Goal: Information Seeking & Learning: Check status

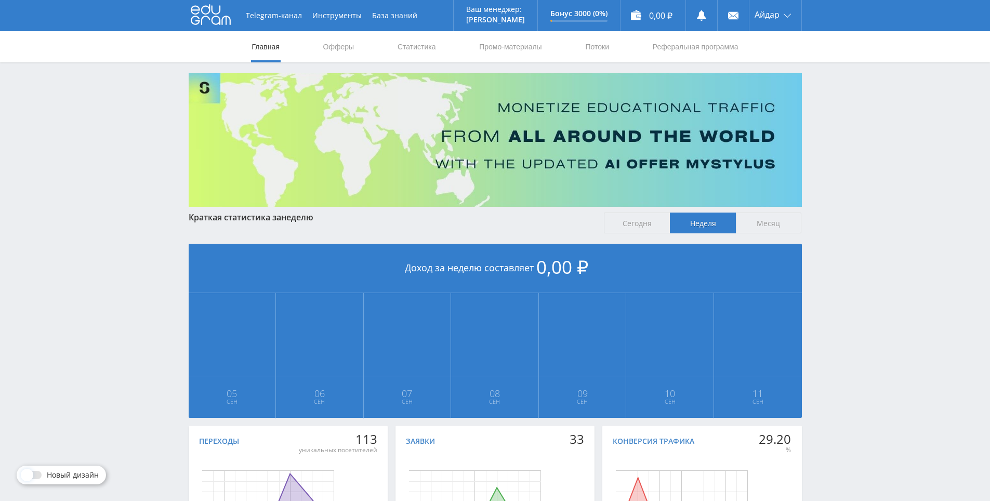
drag, startPoint x: 843, startPoint y: 343, endPoint x: 825, endPoint y: 219, distance: 125.5
click at [398, 46] on link "Статистика" at bounding box center [416, 46] width 41 height 31
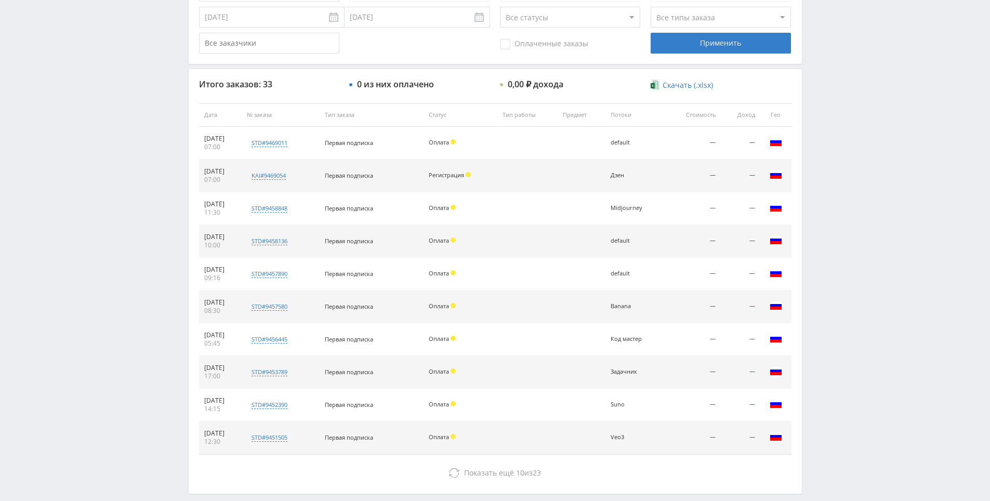
scroll to position [371, 0]
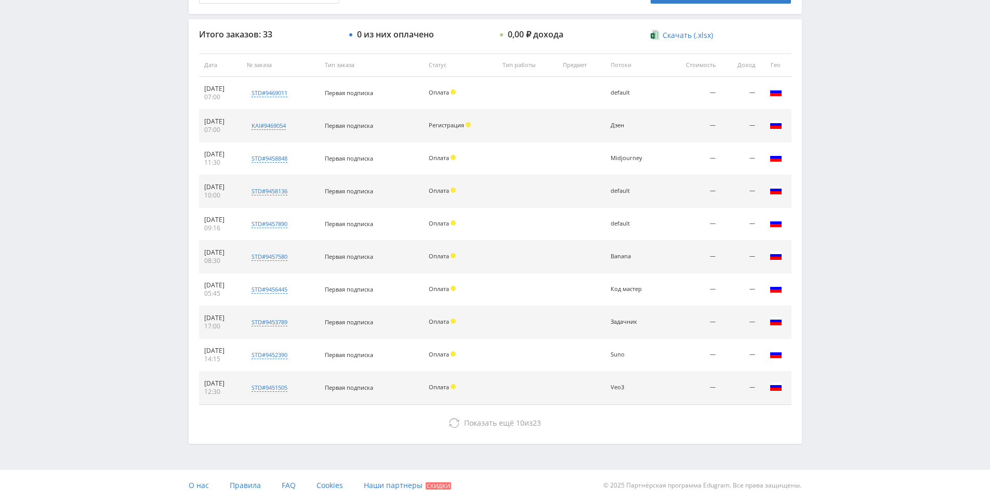
drag, startPoint x: 854, startPoint y: 215, endPoint x: 829, endPoint y: 341, distance: 129.3
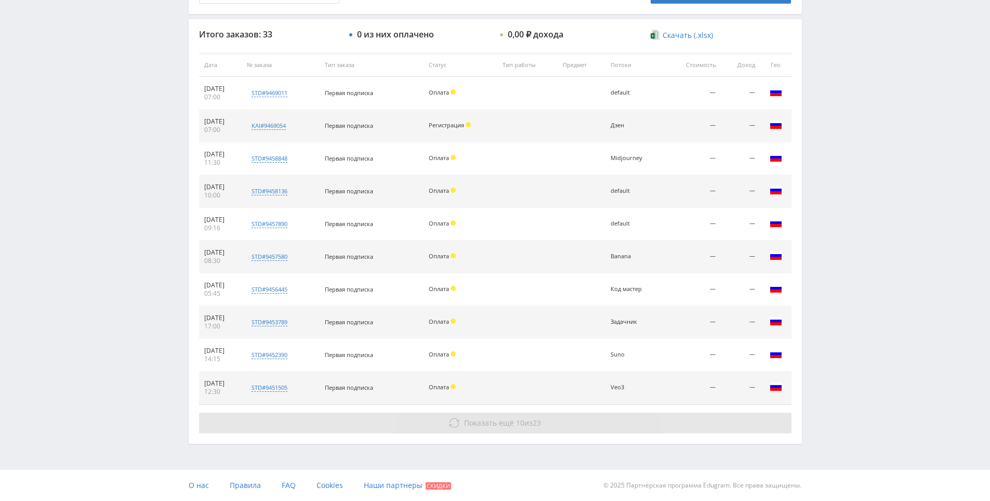
click at [462, 419] on button "Показать ещё 10 из 23" at bounding box center [495, 422] width 592 height 21
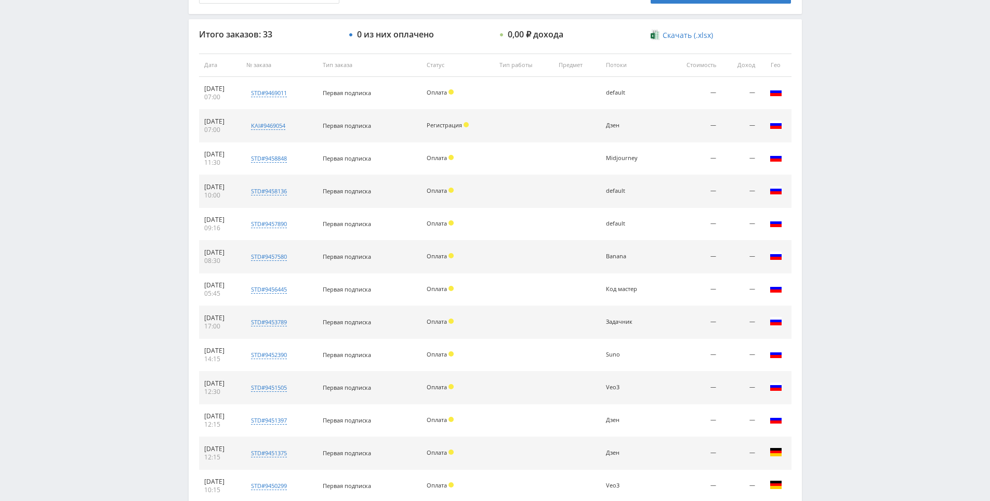
scroll to position [699, 0]
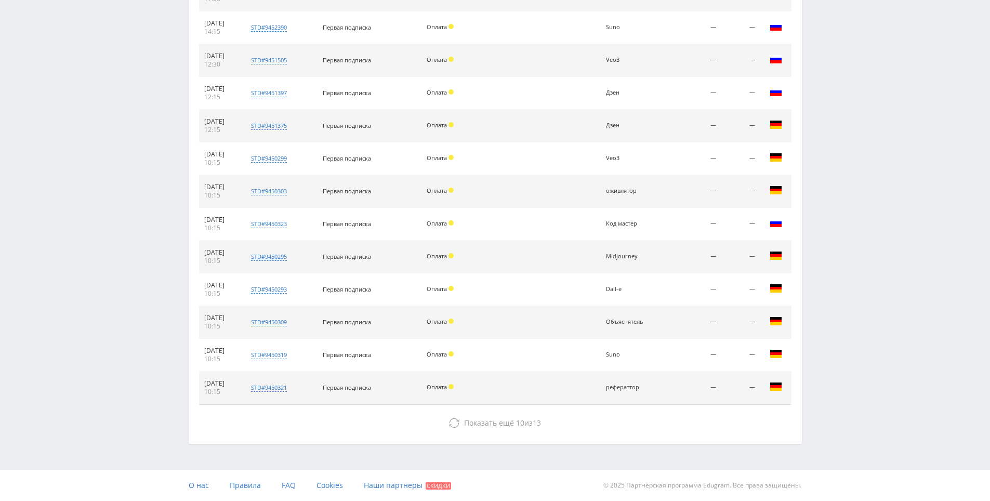
drag, startPoint x: 838, startPoint y: 314, endPoint x: 851, endPoint y: 407, distance: 93.9
click at [572, 436] on div "Итого заказов: 33 0 из них оплачено 0,00 ₽ дохода Скачать (.xlsx) Дата № заказа…" at bounding box center [495, 67] width 613 height 751
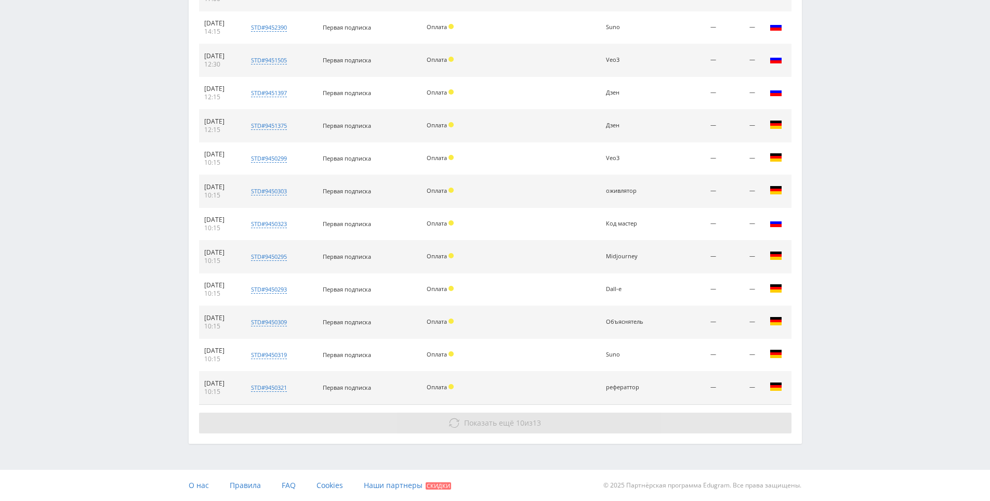
click at [572, 428] on button "Показать ещё 10 из 13" at bounding box center [495, 422] width 592 height 21
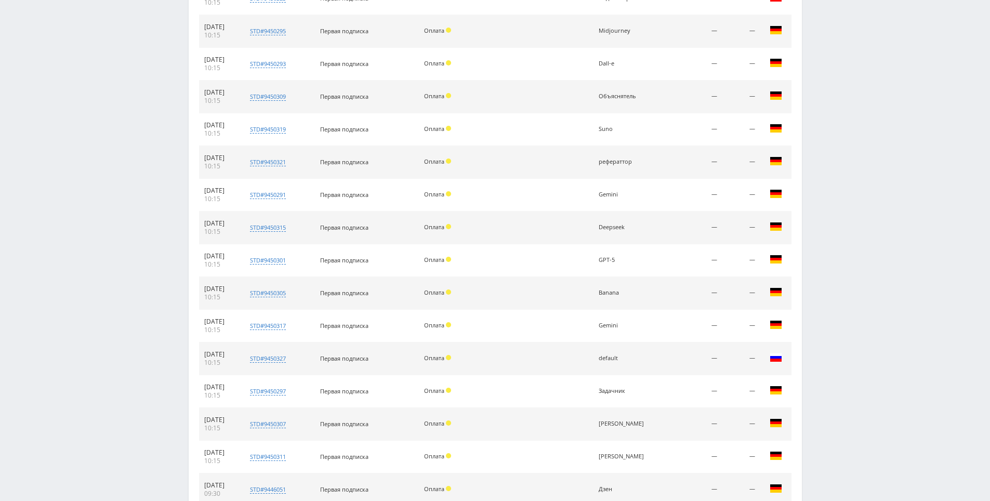
scroll to position [1026, 0]
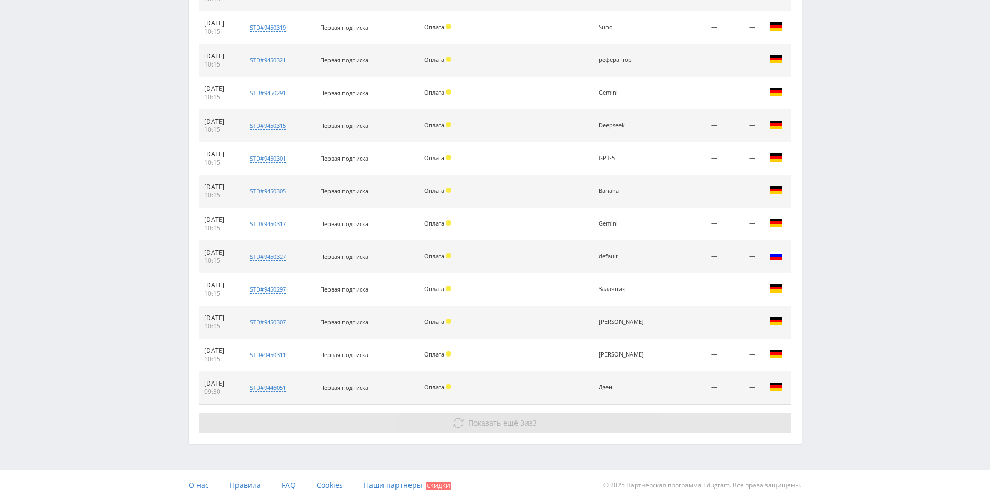
drag, startPoint x: 817, startPoint y: 274, endPoint x: 715, endPoint y: 431, distance: 187.0
click at [575, 420] on button "Показать ещё 3 из 3" at bounding box center [495, 422] width 592 height 21
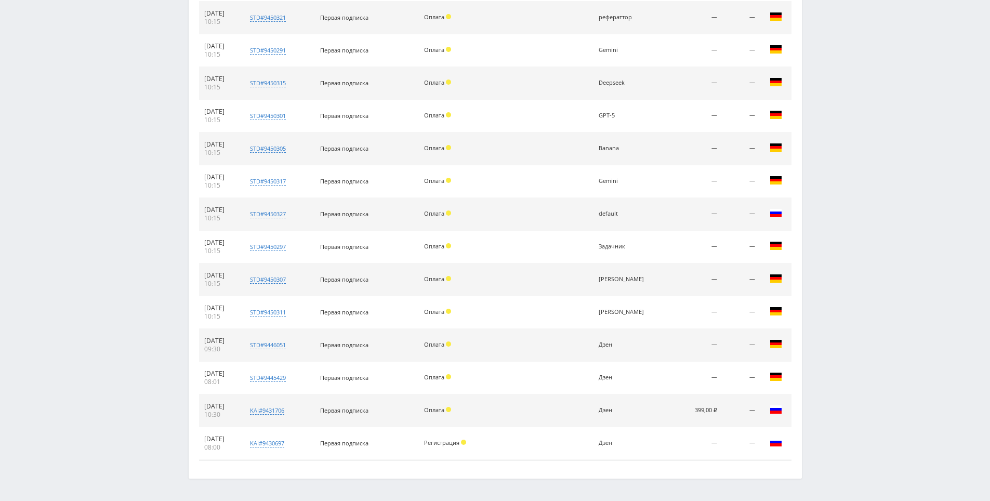
scroll to position [1103, 0]
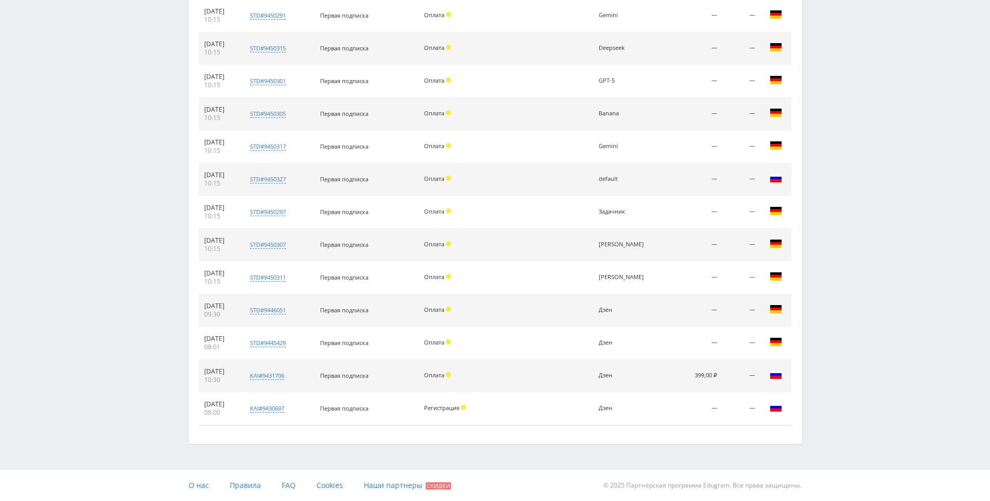
drag, startPoint x: 867, startPoint y: 215, endPoint x: 847, endPoint y: 405, distance: 191.1
drag, startPoint x: 691, startPoint y: 378, endPoint x: 720, endPoint y: 377, distance: 28.1
click at [720, 377] on td "399,00 ₽" at bounding box center [695, 375] width 54 height 33
drag, startPoint x: 833, startPoint y: 251, endPoint x: 868, endPoint y: 432, distance: 184.1
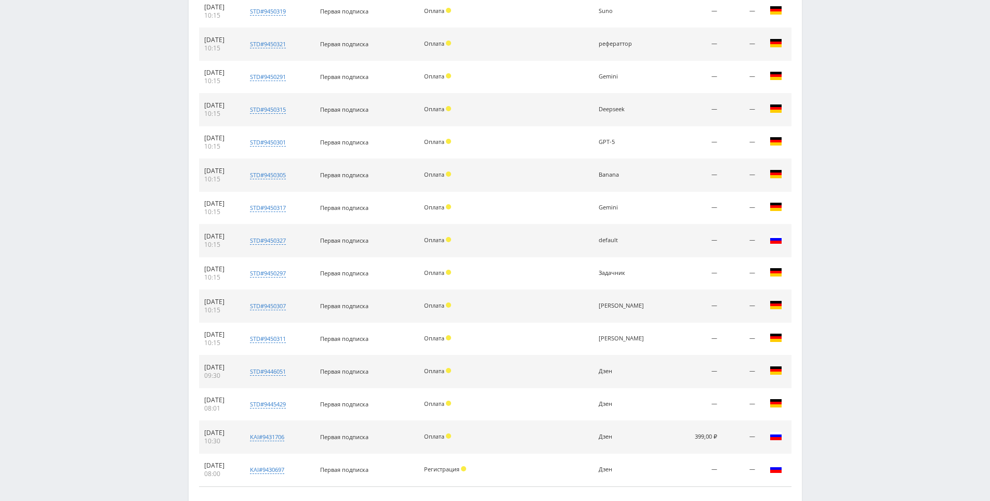
drag, startPoint x: 863, startPoint y: 414, endPoint x: 845, endPoint y: 406, distance: 19.8
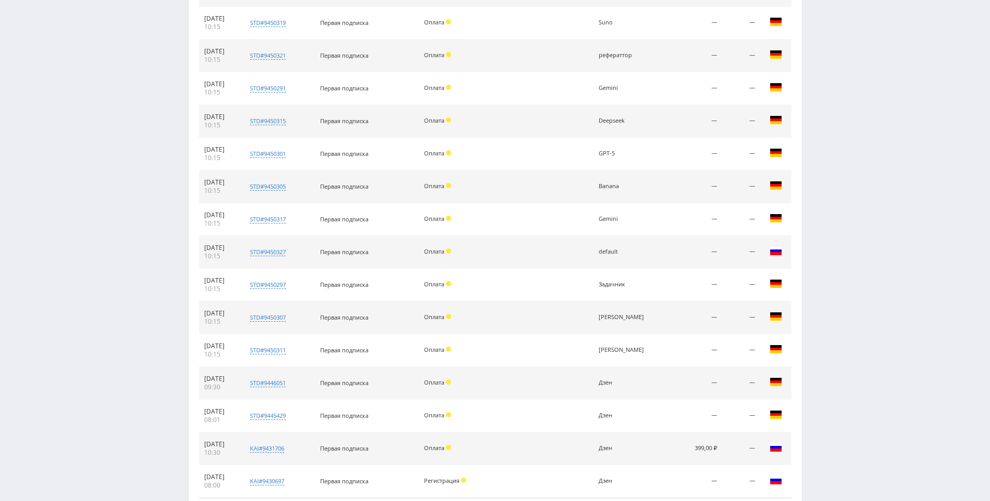
click at [700, 450] on td "399,00 ₽" at bounding box center [695, 448] width 54 height 33
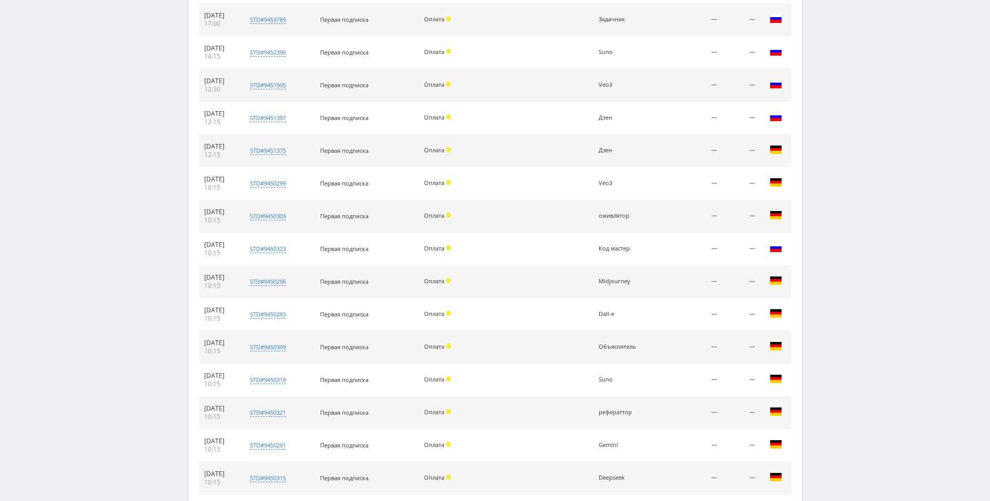
scroll to position [0, 0]
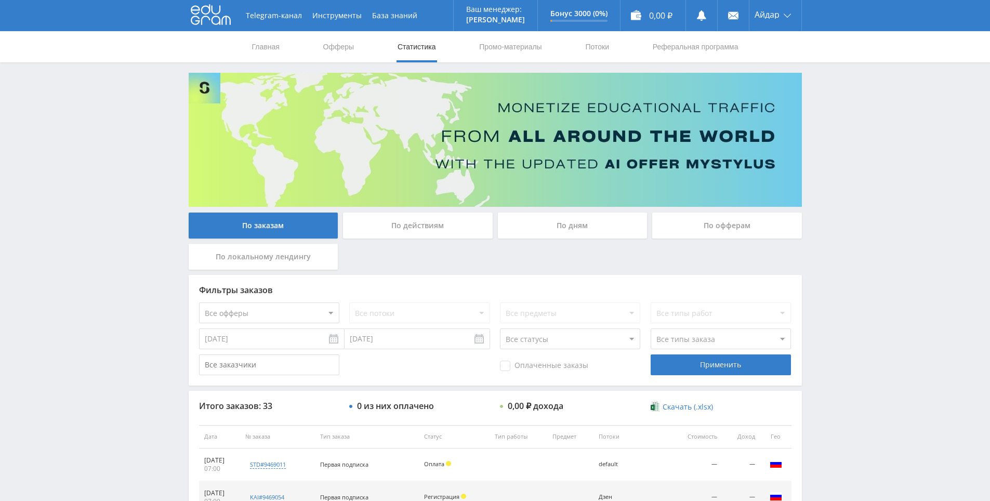
drag, startPoint x: 846, startPoint y: 359, endPoint x: 854, endPoint y: 208, distance: 151.9
click at [235, 21] on div "Telegram-канал Инструменты База знаний Ваш менеджер: Alex Alex Online @edugram_…" at bounding box center [495, 15] width 613 height 31
drag, startPoint x: 232, startPoint y: 20, endPoint x: 219, endPoint y: 20, distance: 13.0
click at [219, 20] on div "Telegram-канал Инструменты База знаний Ваш менеджер: Alex Alex Online @edugram_…" at bounding box center [495, 15] width 613 height 31
click at [219, 20] on icon at bounding box center [211, 14] width 40 height 21
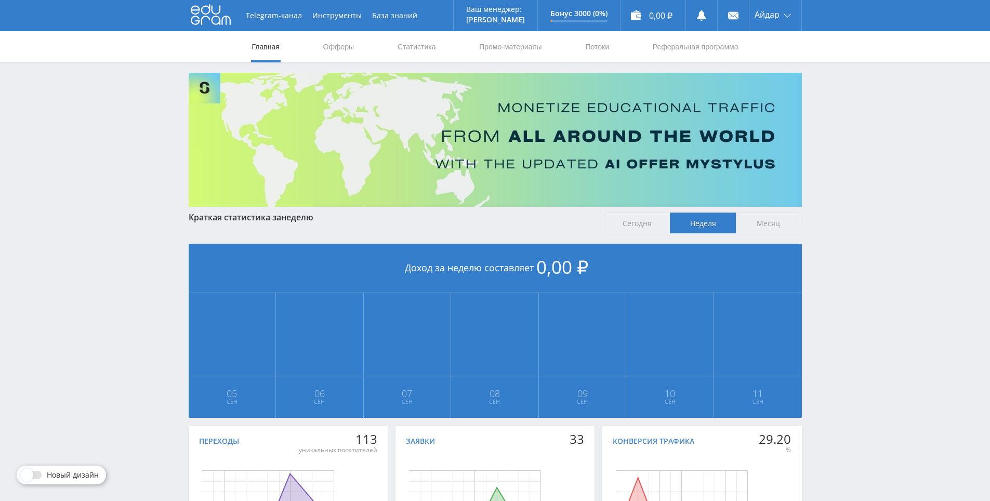
drag, startPoint x: 846, startPoint y: 155, endPoint x: 848, endPoint y: 145, distance: 10.0
click at [848, 145] on div "Telegram-канал Инструменты База знаний Ваш менеджер: [PERSON_NAME] Online @edug…" at bounding box center [495, 308] width 990 height 617
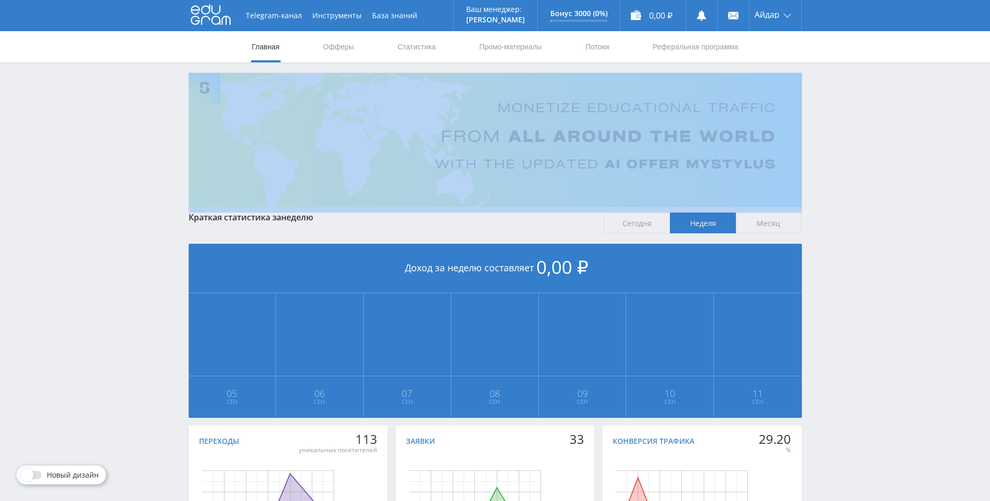
click at [848, 145] on div "Telegram-канал Инструменты База знаний Ваш менеджер: [PERSON_NAME] Online @edug…" at bounding box center [495, 308] width 990 height 617
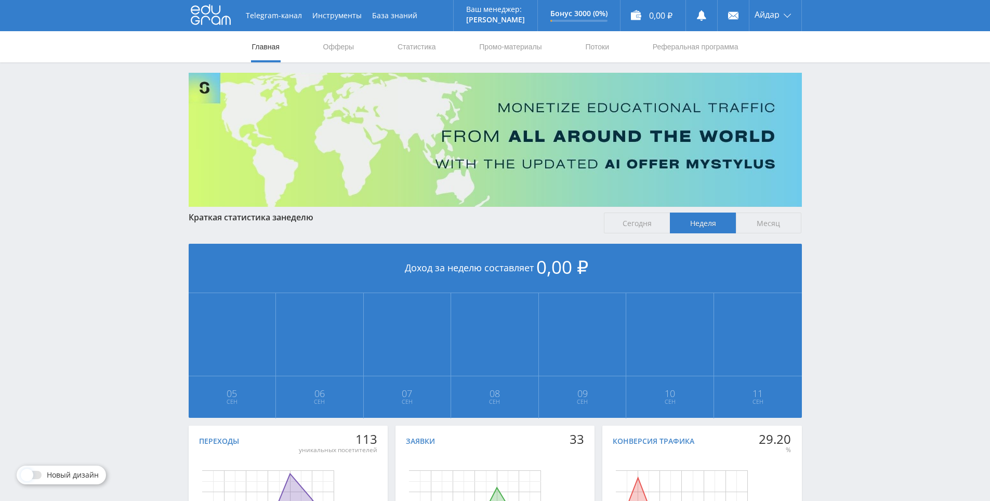
drag, startPoint x: 848, startPoint y: 111, endPoint x: 844, endPoint y: 107, distance: 5.5
click at [848, 111] on div "Telegram-канал Инструменты База знаний Ваш менеджер: [PERSON_NAME] Online @edug…" at bounding box center [495, 308] width 990 height 617
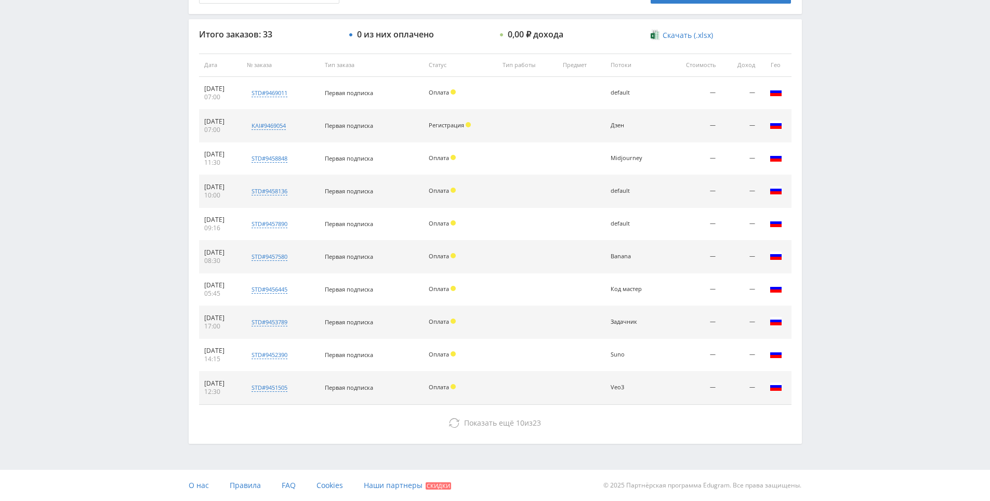
scroll to position [90, 0]
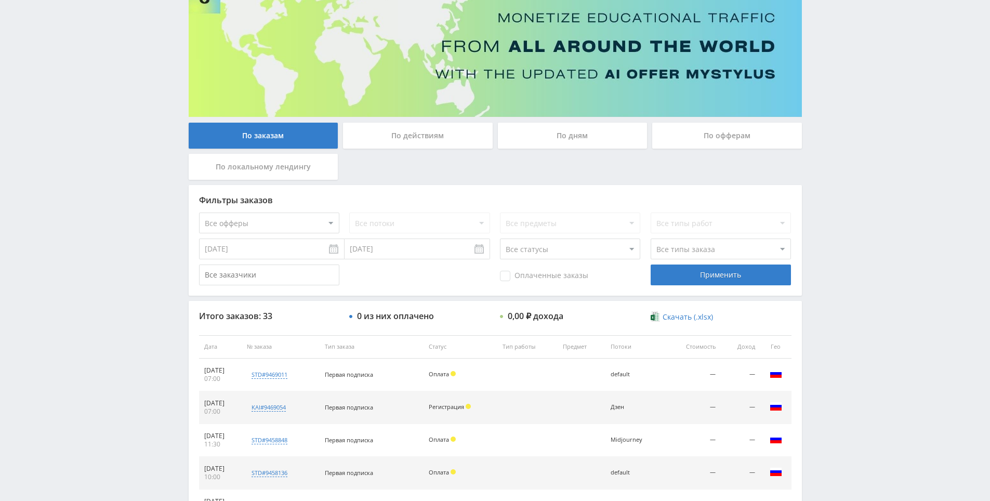
drag, startPoint x: 842, startPoint y: 229, endPoint x: 836, endPoint y: 170, distance: 59.5
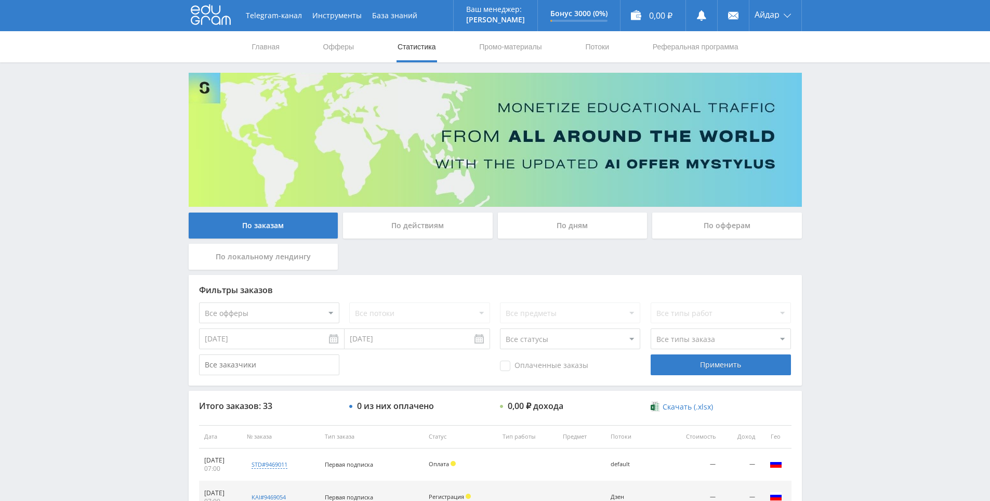
drag, startPoint x: 836, startPoint y: 169, endPoint x: 832, endPoint y: 152, distance: 17.5
click at [827, 128] on div "Telegram-канал Инструменты База знаний Ваш менеджер: [PERSON_NAME] Online @edug…" at bounding box center [495, 436] width 990 height 872
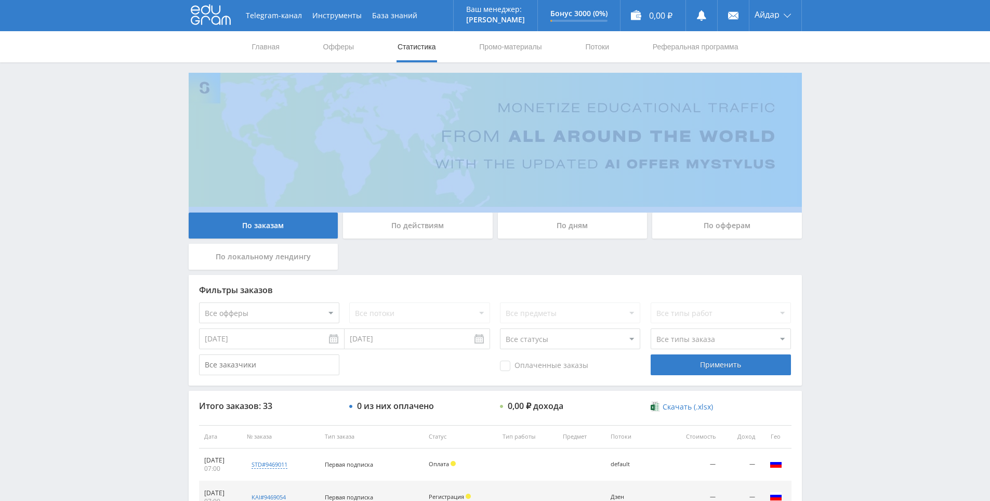
click at [827, 128] on div "Telegram-канал Инструменты База знаний Ваш менеджер: [PERSON_NAME] Online @edug…" at bounding box center [495, 436] width 990 height 872
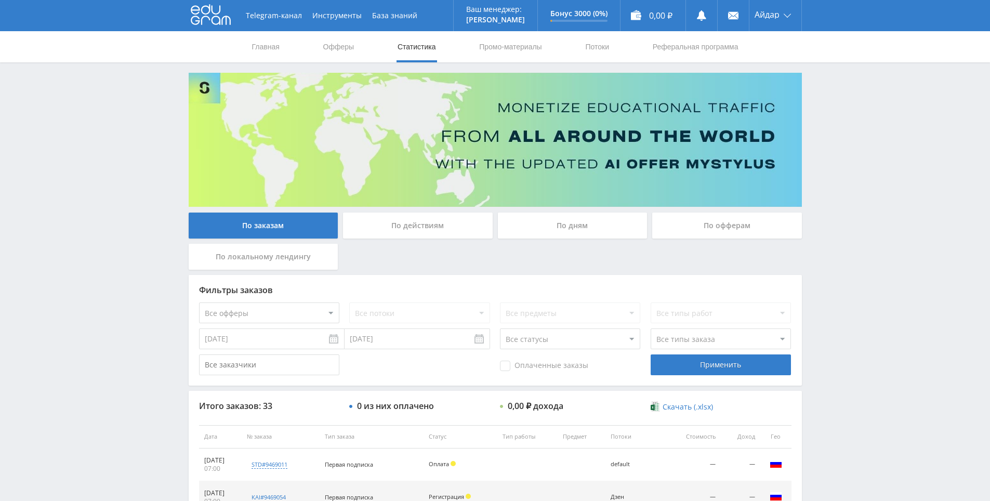
click at [822, 103] on div "Telegram-канал Инструменты База знаний Ваш менеджер: [PERSON_NAME] Online @edug…" at bounding box center [495, 436] width 990 height 872
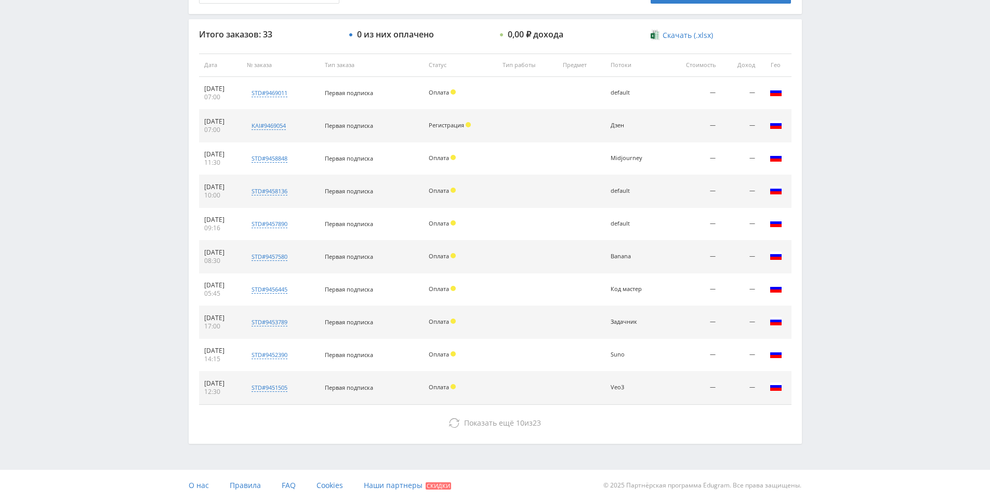
drag, startPoint x: 816, startPoint y: 251, endPoint x: 817, endPoint y: 333, distance: 82.1
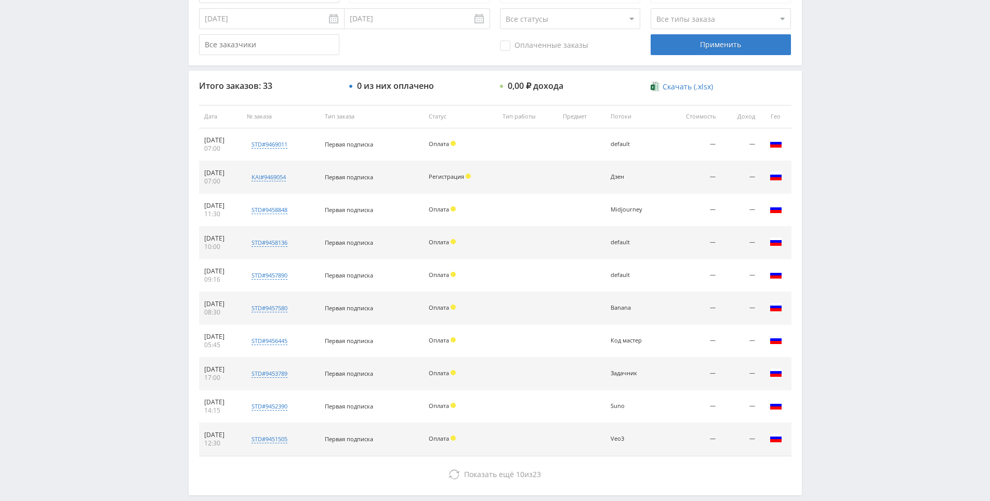
scroll to position [315, 0]
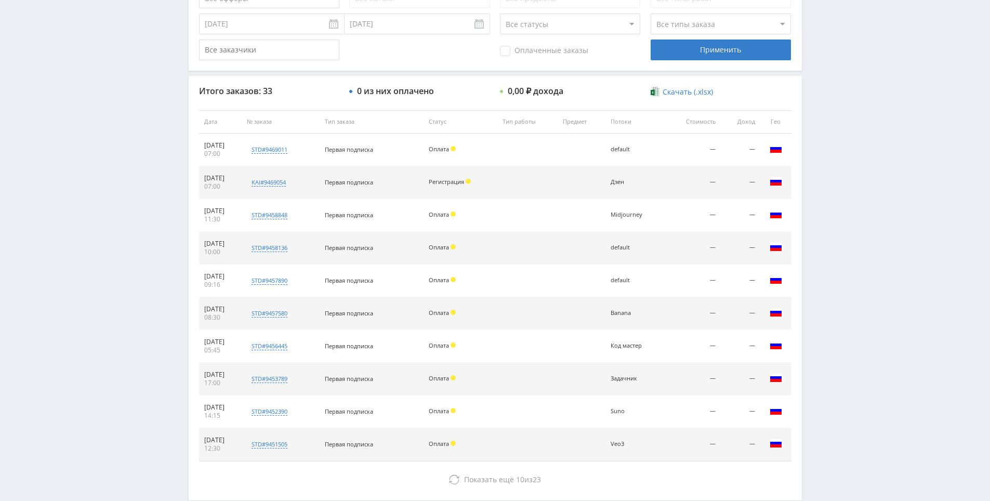
drag, startPoint x: 817, startPoint y: 333, endPoint x: 817, endPoint y: 316, distance: 17.1
click at [822, 248] on div "Telegram-канал Инструменты База знаний Ваш менеджер: [PERSON_NAME] Online @edug…" at bounding box center [495, 121] width 990 height 872
click at [824, 221] on div "Telegram-канал Инструменты База знаний Ваш менеджер: [PERSON_NAME] Online @edug…" at bounding box center [495, 121] width 990 height 872
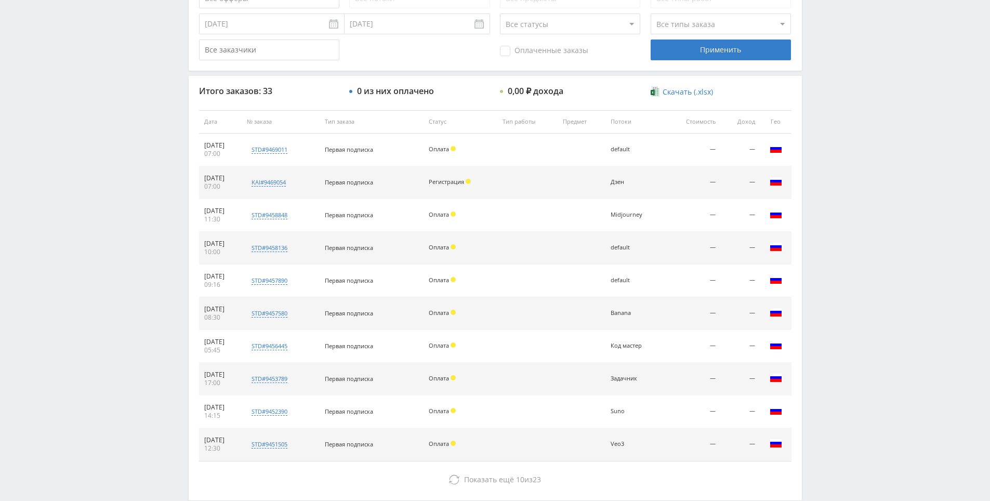
click at [822, 186] on div "Telegram-канал Инструменты База знаний Ваш менеджер: [PERSON_NAME] Online @edug…" at bounding box center [495, 121] width 990 height 872
drag, startPoint x: 822, startPoint y: 186, endPoint x: 821, endPoint y: 193, distance: 6.8
click at [821, 192] on div "Telegram-канал Инструменты База знаний Ваш менеджер: [PERSON_NAME] Online @edug…" at bounding box center [495, 121] width 990 height 872
click at [821, 193] on div "Telegram-канал Инструменты База знаний Ваш менеджер: [PERSON_NAME] Online @edug…" at bounding box center [495, 121] width 990 height 872
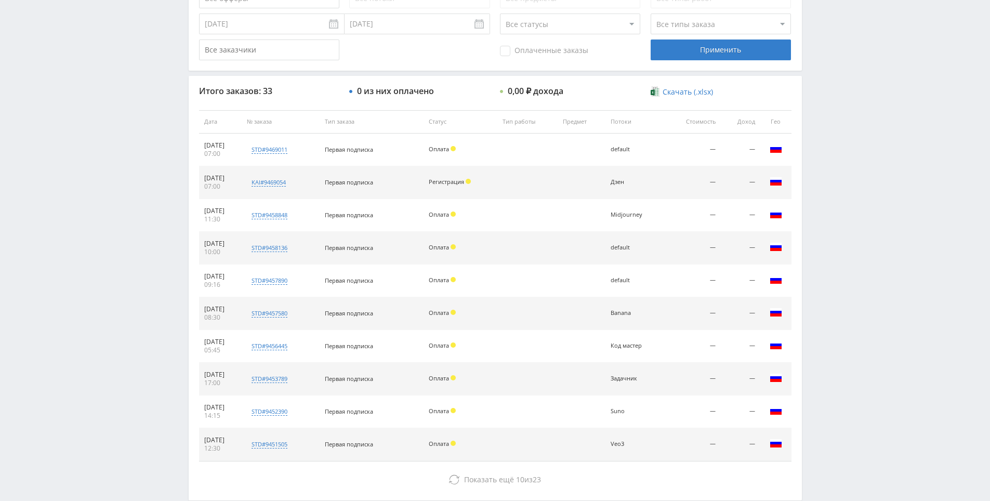
drag, startPoint x: 818, startPoint y: 184, endPoint x: 814, endPoint y: 173, distance: 12.2
click at [805, 141] on div "По заказам По действиям По дням По офферам По локальному лендингу Фильтры заказ…" at bounding box center [494, 129] width 623 height 742
click at [804, 147] on div "По заказам По действиям По дням По офферам По локальному лендингу Фильтры заказ…" at bounding box center [494, 129] width 623 height 742
click at [797, 122] on div "Итого заказов: 33 0 из них оплачено 0,00 ₽ дохода Скачать (.xlsx) Дата № заказа…" at bounding box center [495, 288] width 613 height 424
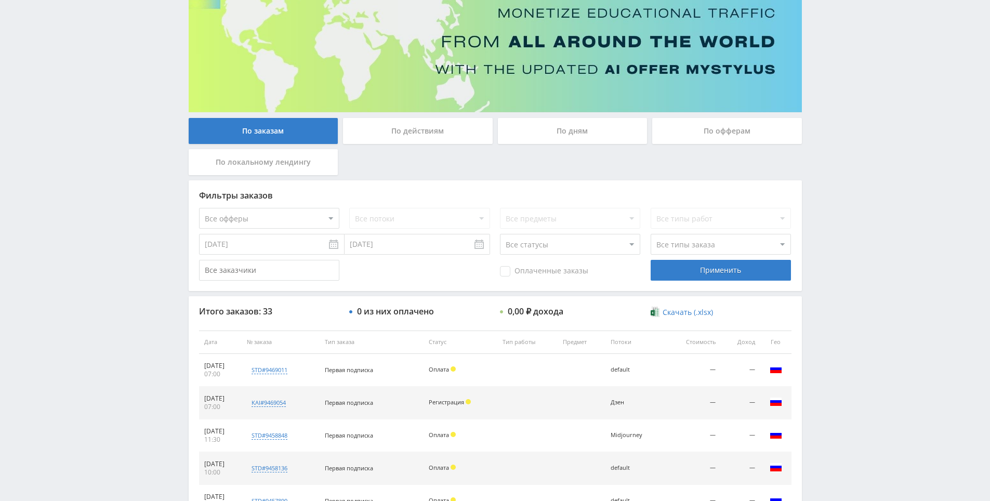
drag, startPoint x: 814, startPoint y: 125, endPoint x: 755, endPoint y: 71, distance: 79.4
